Goal: Task Accomplishment & Management: Use online tool/utility

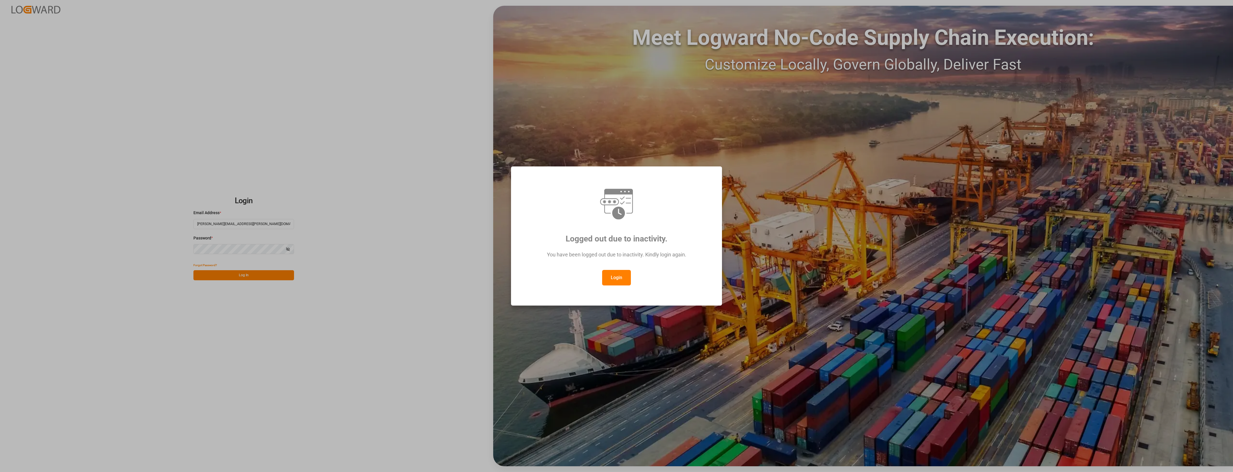
click at [215, 150] on div "Logged out due to inactivity. You have been logged out due to inactivity. Kindl…" at bounding box center [616, 236] width 1233 height 472
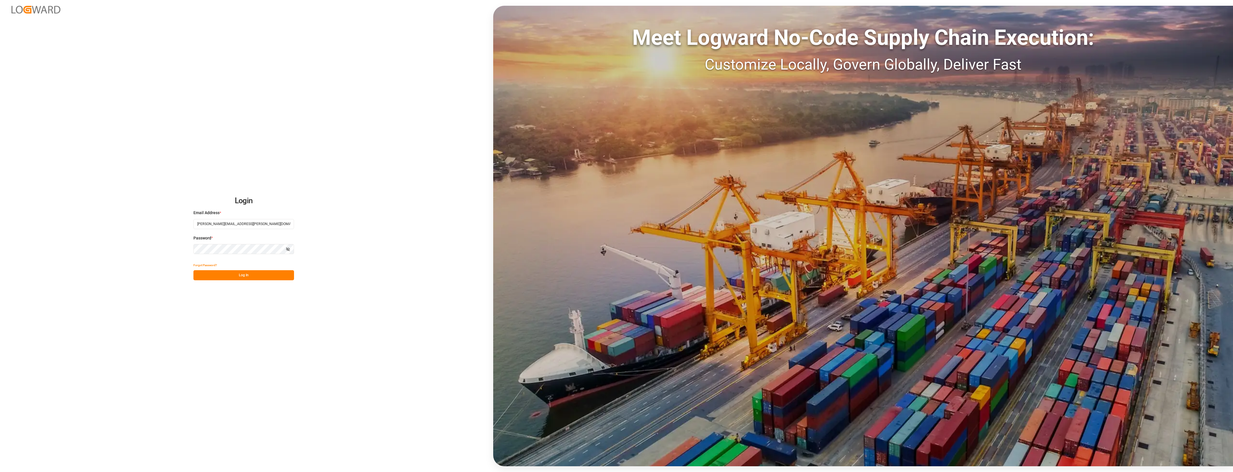
click at [261, 273] on button "Log In" at bounding box center [243, 275] width 101 height 10
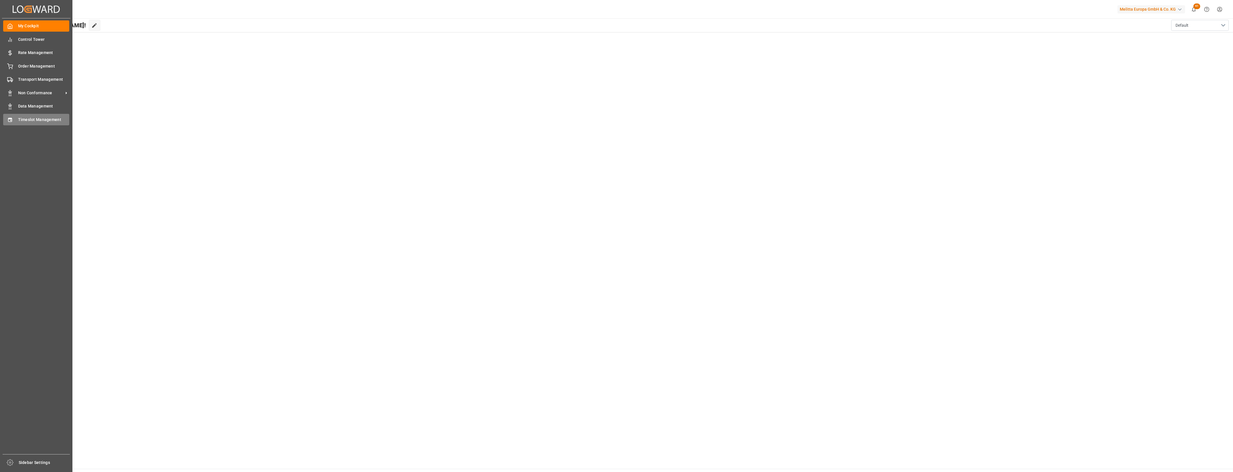
click at [24, 118] on span "Timeslot Management" at bounding box center [43, 120] width 51 height 6
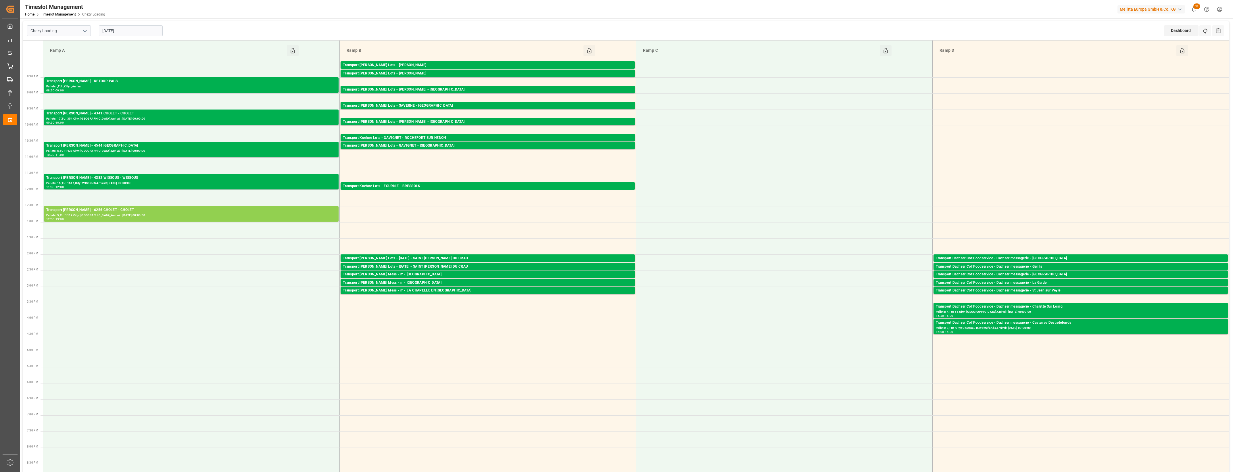
click at [87, 30] on icon "open menu" at bounding box center [84, 31] width 7 height 7
click at [65, 57] on div "Chezy Unloading" at bounding box center [58, 56] width 63 height 13
type input "Chezy Unloading"
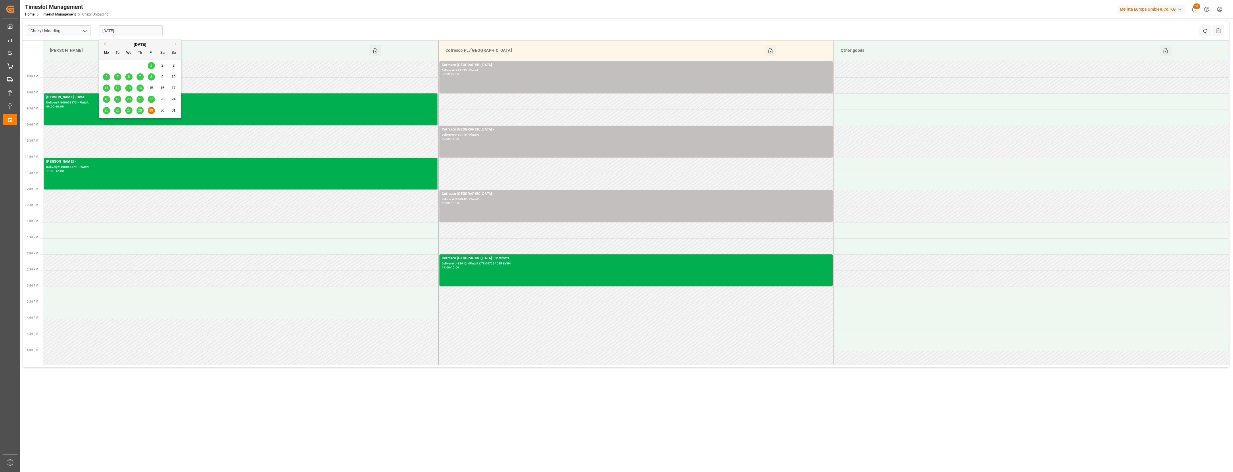
click at [152, 33] on input "[DATE]" at bounding box center [131, 30] width 64 height 11
click at [177, 44] on button "Next Month" at bounding box center [176, 43] width 3 height 3
click at [107, 65] on span "1" at bounding box center [106, 66] width 2 height 4
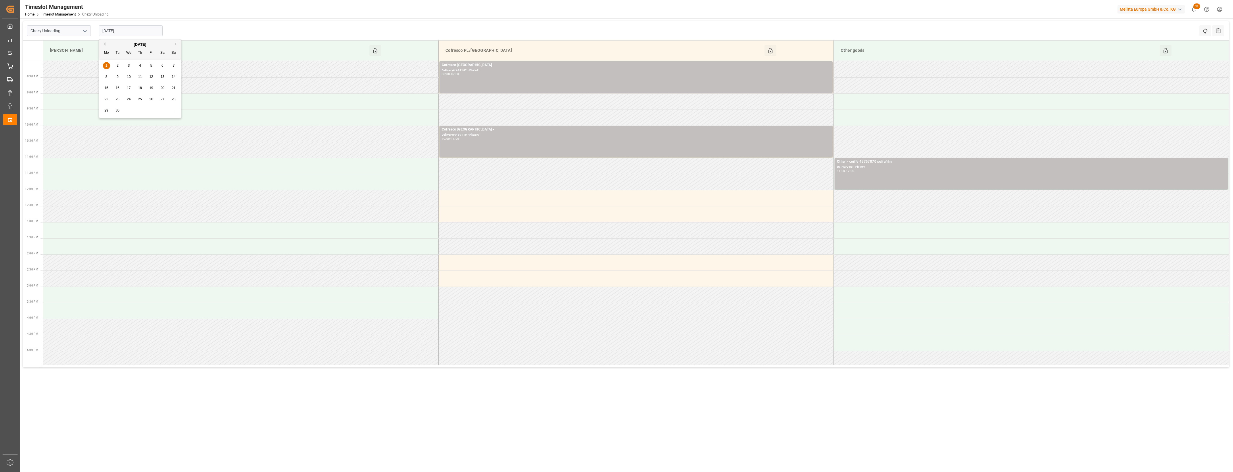
click at [141, 31] on input "[DATE]" at bounding box center [131, 30] width 64 height 11
click at [118, 66] on span "2" at bounding box center [118, 66] width 2 height 4
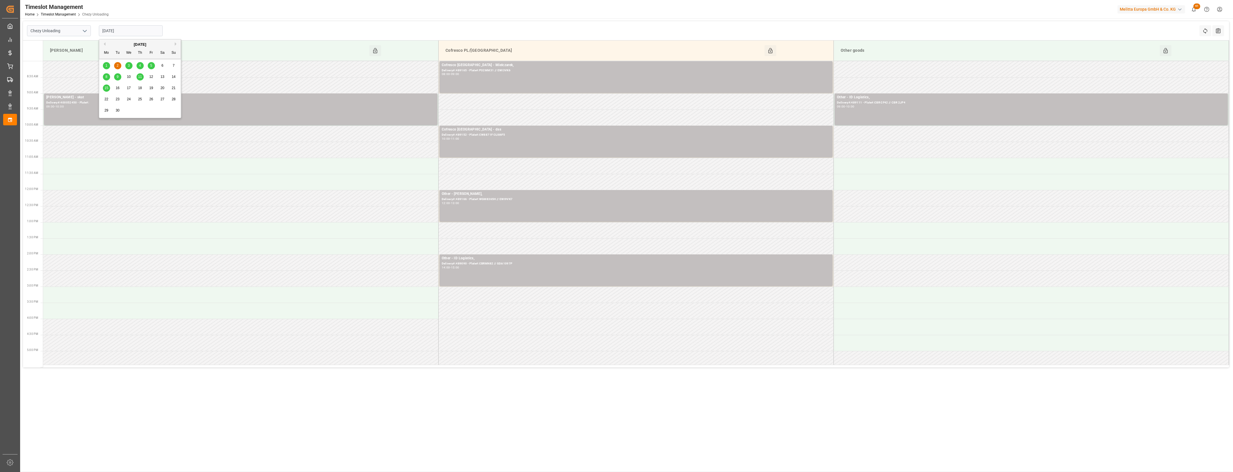
click at [142, 33] on input "[DATE]" at bounding box center [131, 30] width 64 height 11
click at [141, 76] on span "11" at bounding box center [140, 77] width 4 height 4
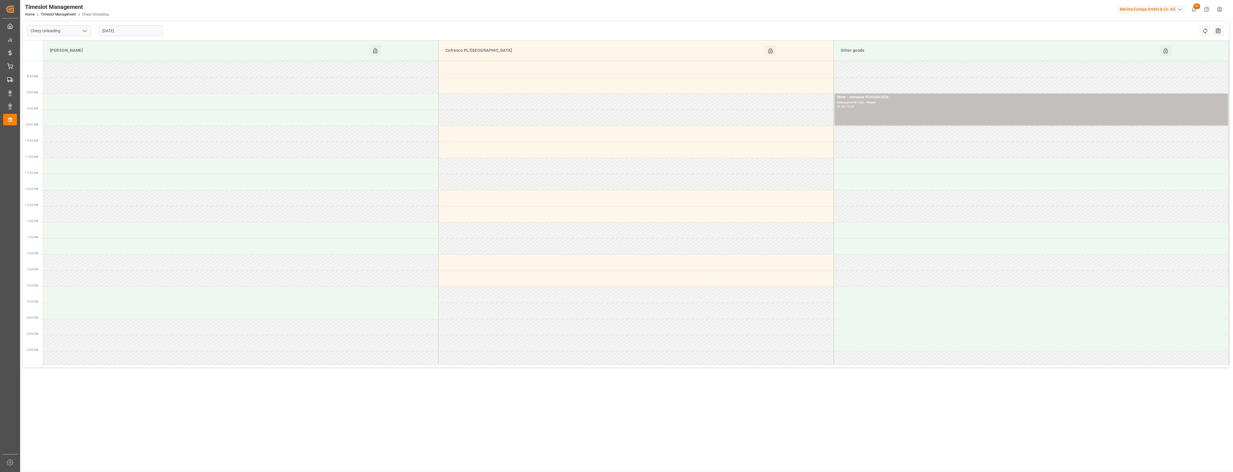
click at [149, 30] on input "[DATE]" at bounding box center [131, 30] width 64 height 11
click at [129, 65] on span "3" at bounding box center [129, 66] width 2 height 4
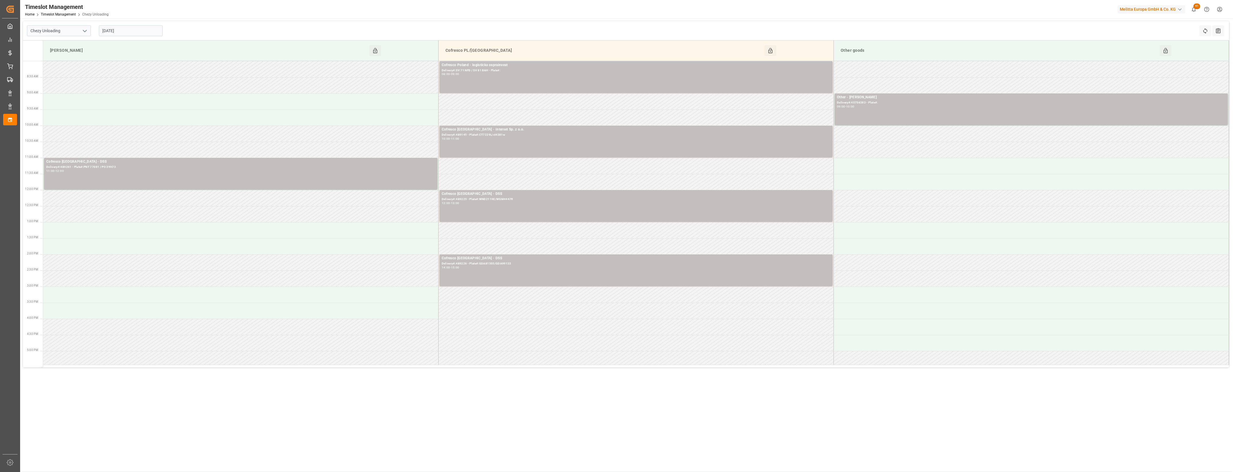
click at [139, 34] on input "[DATE]" at bounding box center [131, 30] width 64 height 11
click at [140, 66] on span "4" at bounding box center [140, 66] width 2 height 4
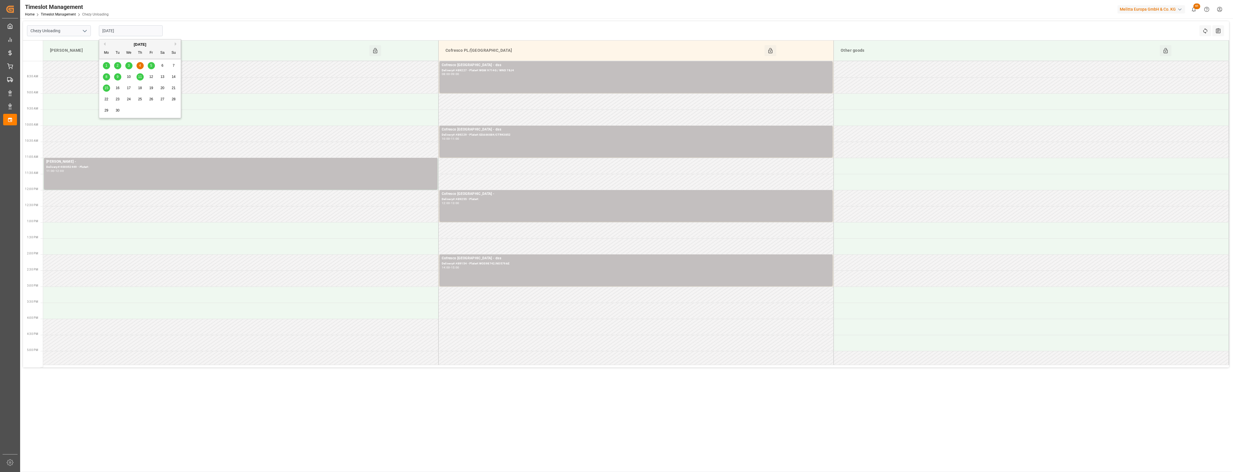
click at [150, 29] on input "[DATE]" at bounding box center [131, 30] width 64 height 11
click at [151, 67] on span "5" at bounding box center [151, 66] width 2 height 4
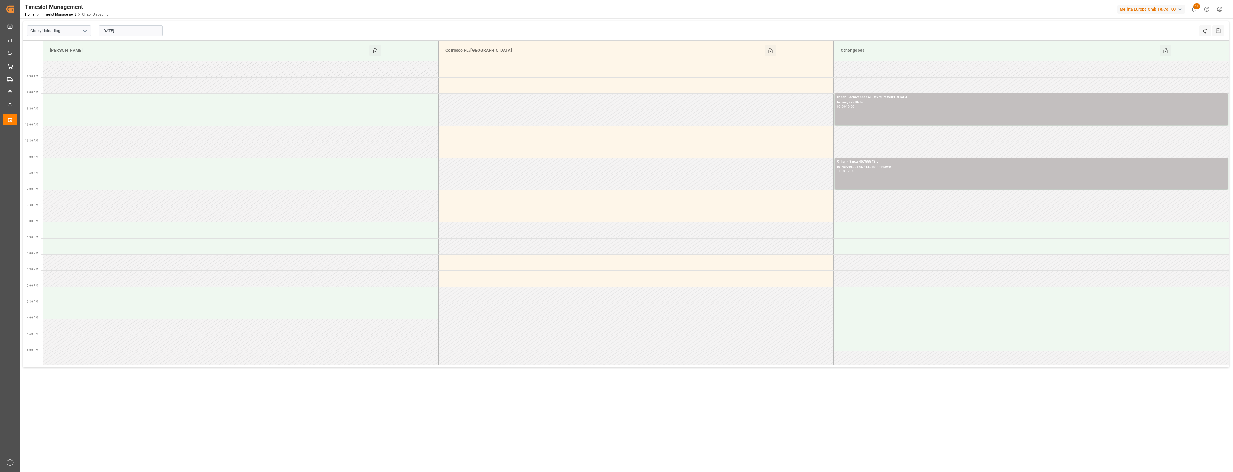
click at [139, 26] on input "[DATE]" at bounding box center [131, 30] width 64 height 11
click at [126, 68] on div "3" at bounding box center [128, 65] width 7 height 7
type input "[DATE]"
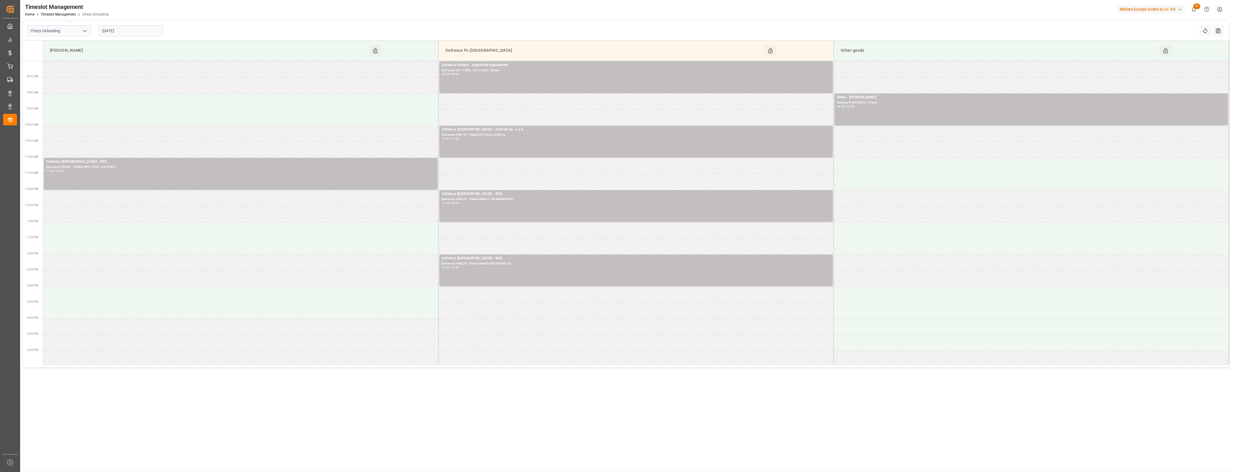
click at [86, 34] on button "open menu" at bounding box center [84, 30] width 9 height 9
click at [65, 41] on div "Chezy Loading" at bounding box center [58, 43] width 63 height 13
type input "Chezy Loading"
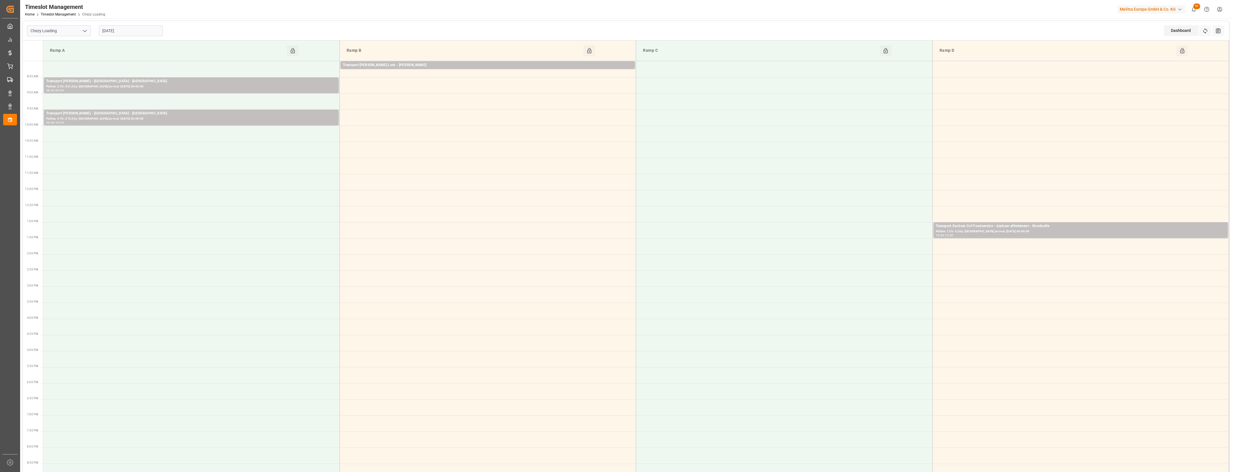
click at [120, 31] on input "[DATE]" at bounding box center [131, 30] width 64 height 11
click at [104, 44] on button "Previous Month" at bounding box center [103, 43] width 3 height 3
click at [151, 111] on span "29" at bounding box center [151, 110] width 4 height 4
type input "[DATE]"
